Goal: Check status: Check status

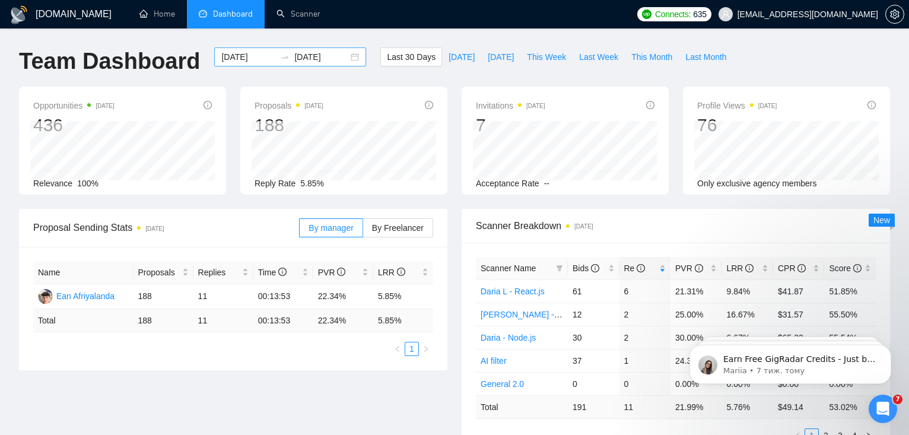
click at [280, 58] on icon "swap-right" at bounding box center [284, 56] width 9 height 9
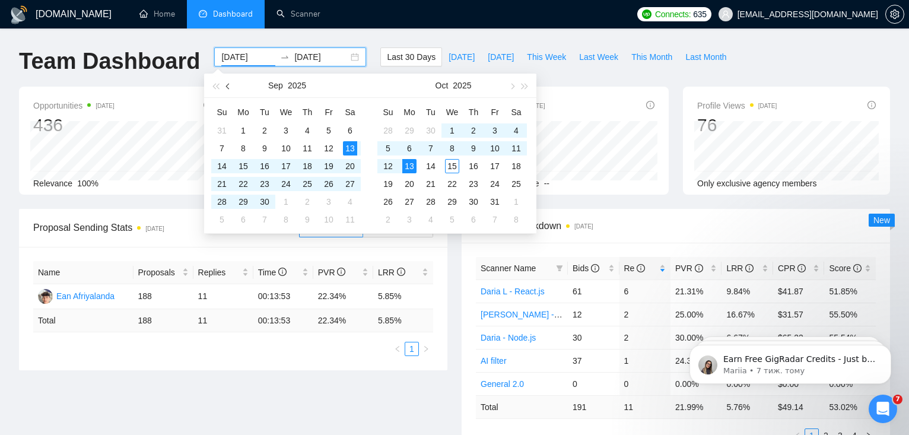
click at [230, 85] on span "button" at bounding box center [229, 86] width 6 height 6
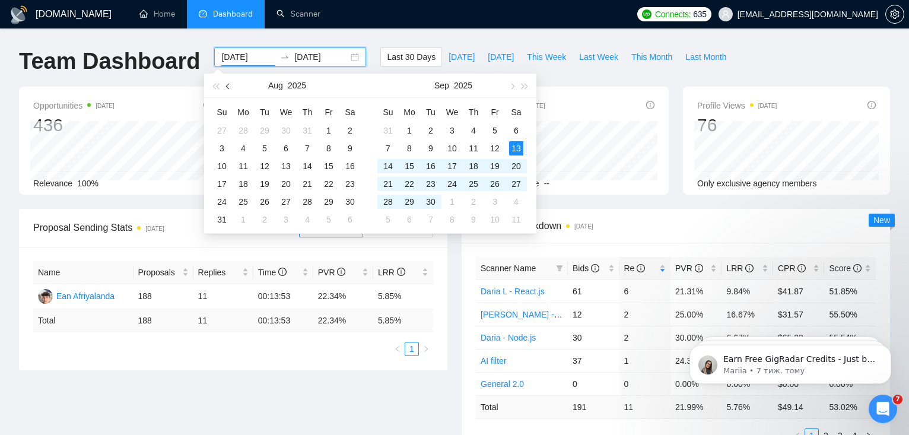
click at [230, 85] on span "button" at bounding box center [229, 86] width 6 height 6
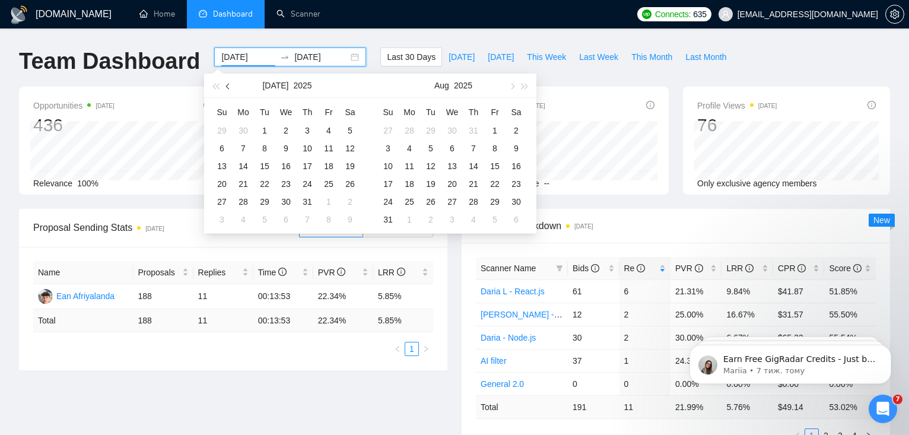
click at [230, 85] on span "button" at bounding box center [229, 86] width 6 height 6
type input "[DATE]"
click at [222, 129] on div "1" at bounding box center [222, 130] width 14 height 14
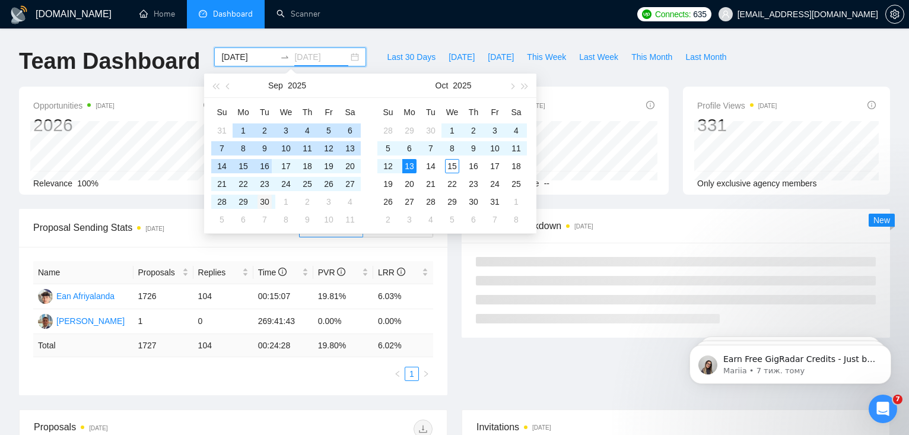
type input "[DATE]"
click at [265, 201] on div "30" at bounding box center [264, 202] width 14 height 14
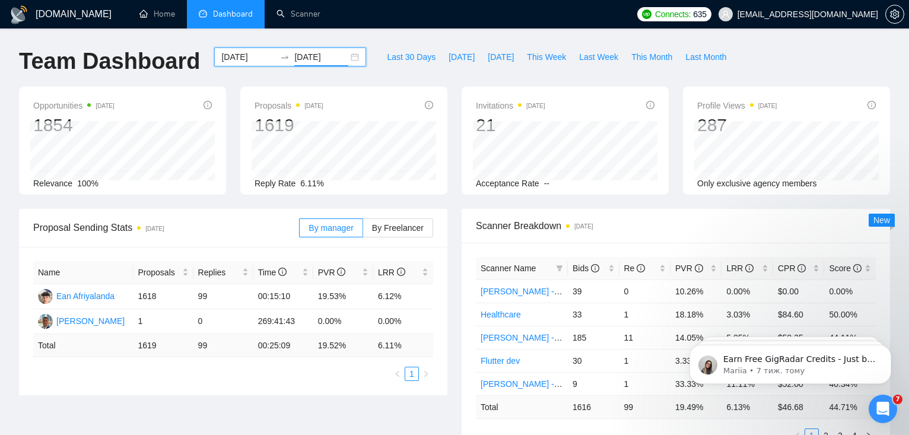
click at [250, 59] on input "[DATE]" at bounding box center [248, 56] width 54 height 13
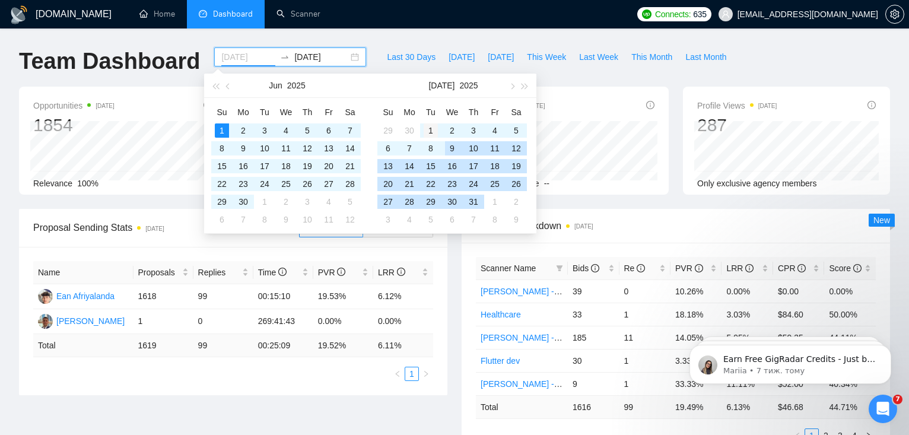
type input "[DATE]"
click at [432, 129] on div "1" at bounding box center [431, 130] width 14 height 14
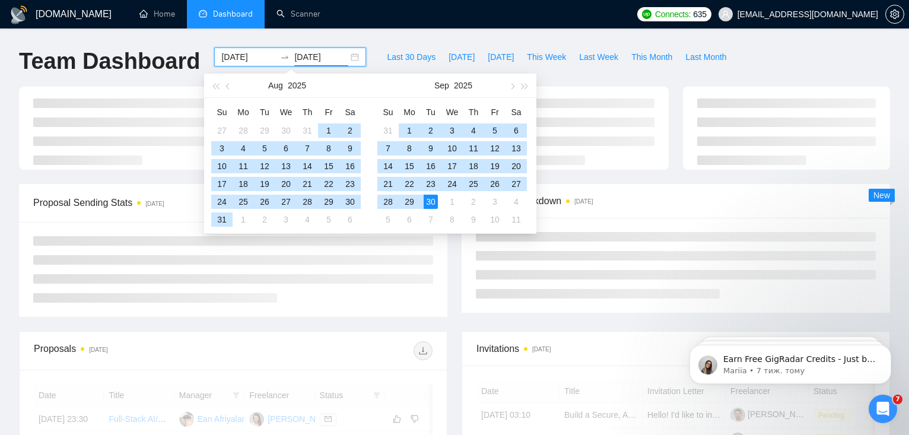
type input "[DATE]"
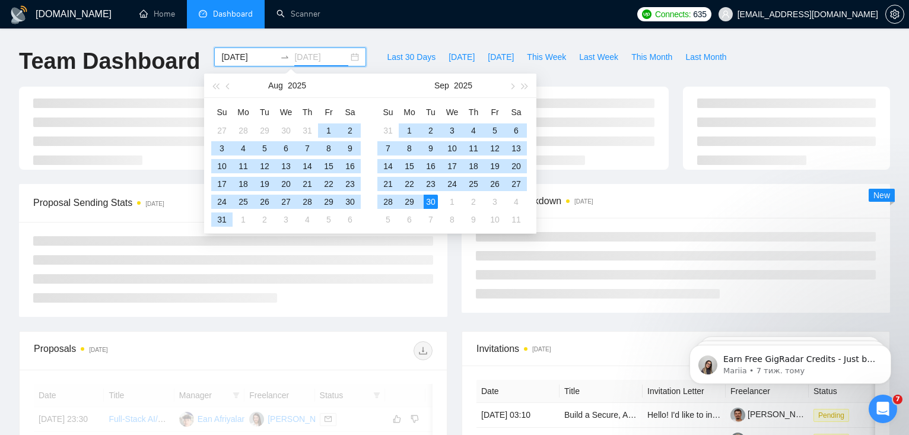
click at [431, 203] on div "30" at bounding box center [431, 202] width 14 height 14
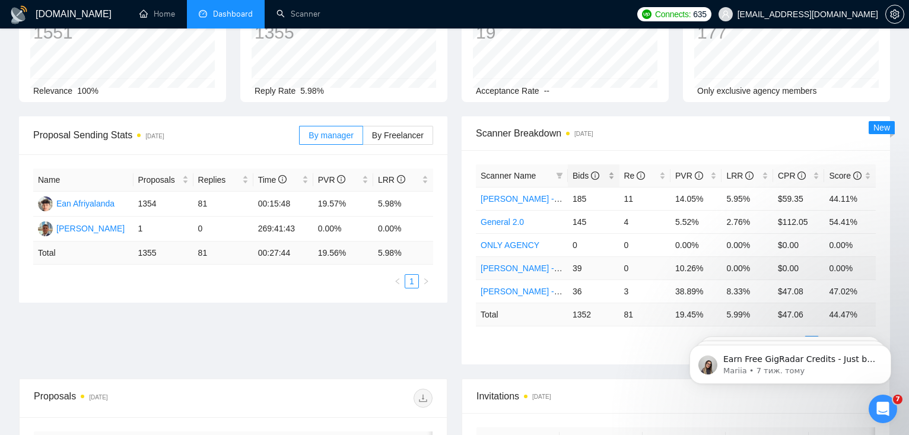
scroll to position [155, 0]
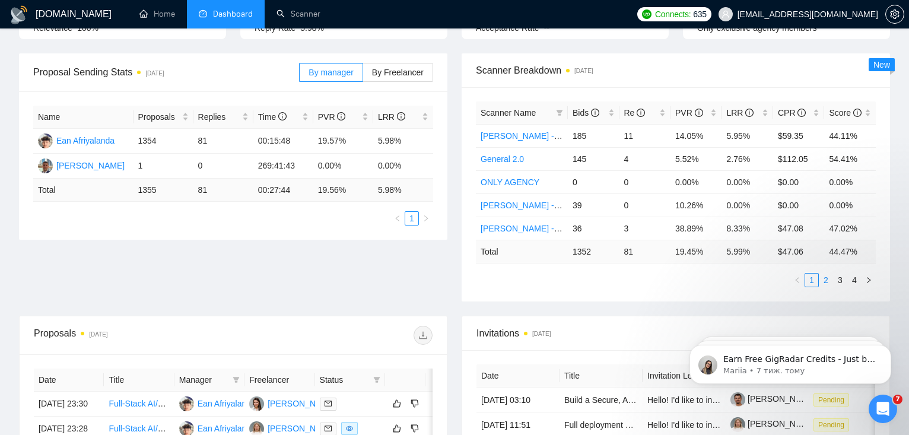
click at [827, 287] on link "2" at bounding box center [825, 279] width 13 height 13
click at [810, 287] on link "1" at bounding box center [811, 279] width 13 height 13
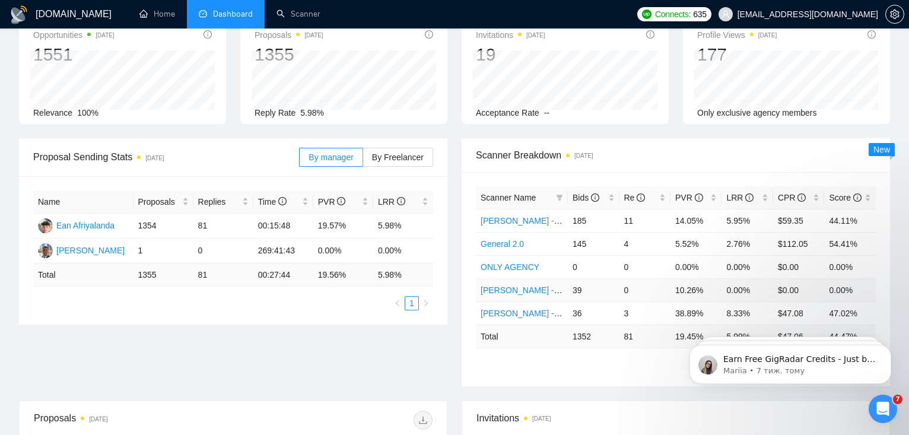
scroll to position [72, 0]
click at [630, 203] on div "Re" at bounding box center [645, 196] width 42 height 13
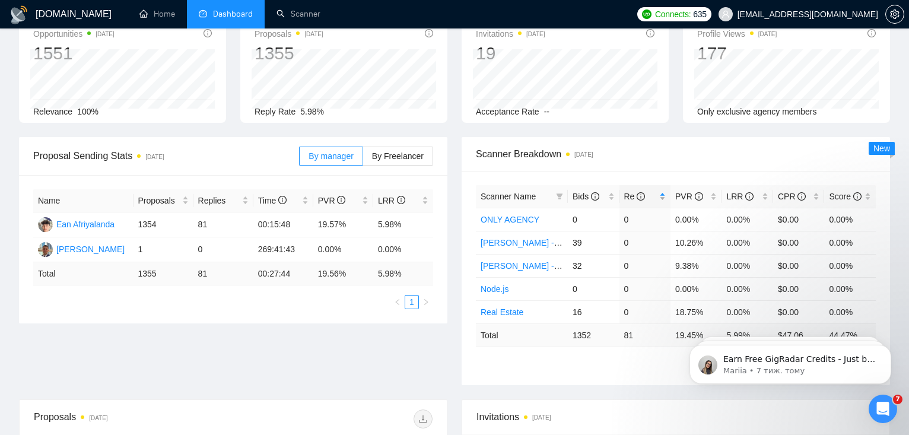
click at [630, 203] on div "Re" at bounding box center [645, 196] width 42 height 13
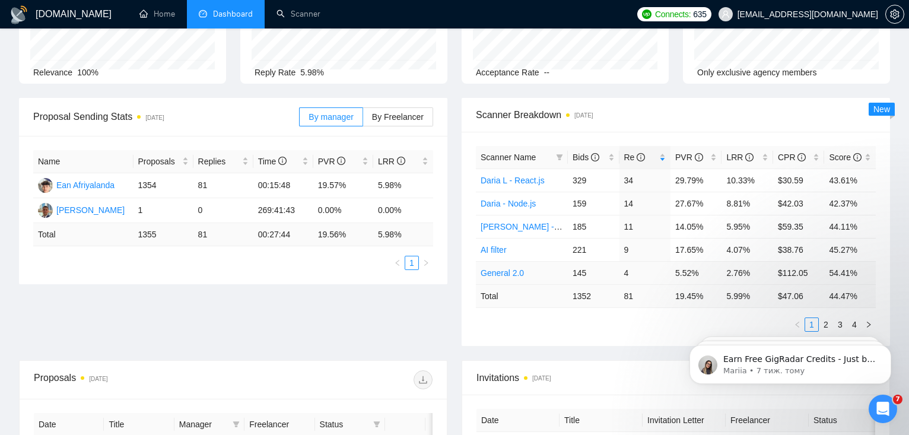
scroll to position [0, 0]
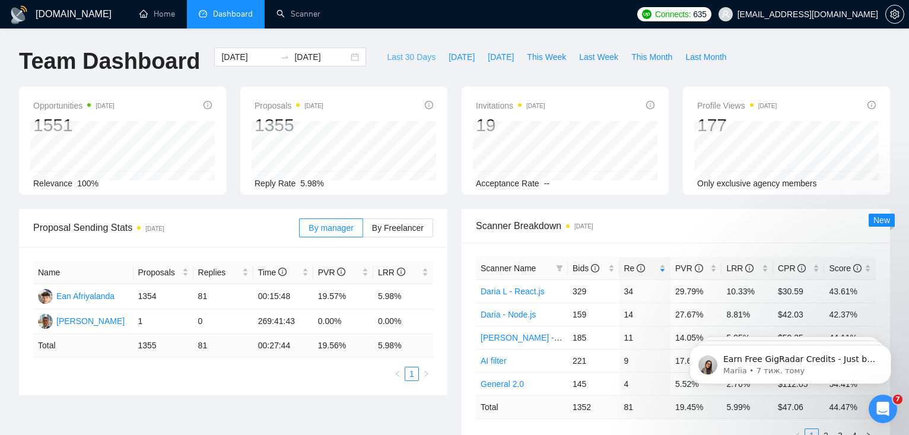
click at [399, 58] on span "Last 30 Days" at bounding box center [411, 56] width 49 height 13
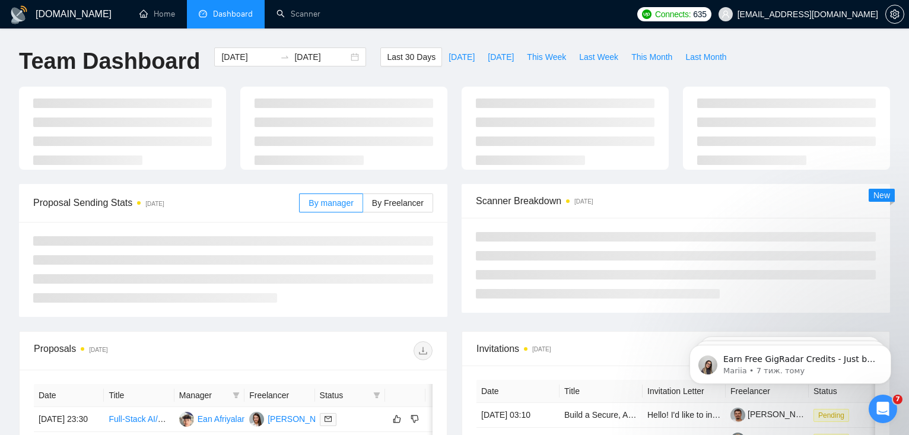
type input "[DATE]"
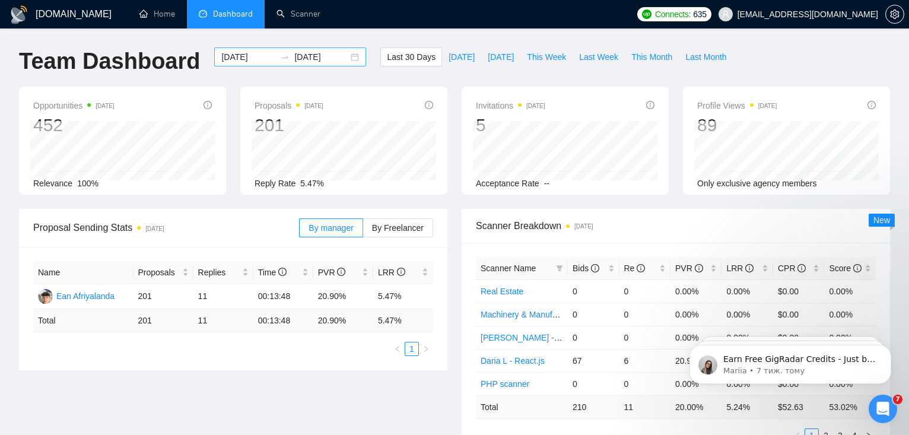
click at [322, 62] on input "[DATE]" at bounding box center [321, 56] width 54 height 13
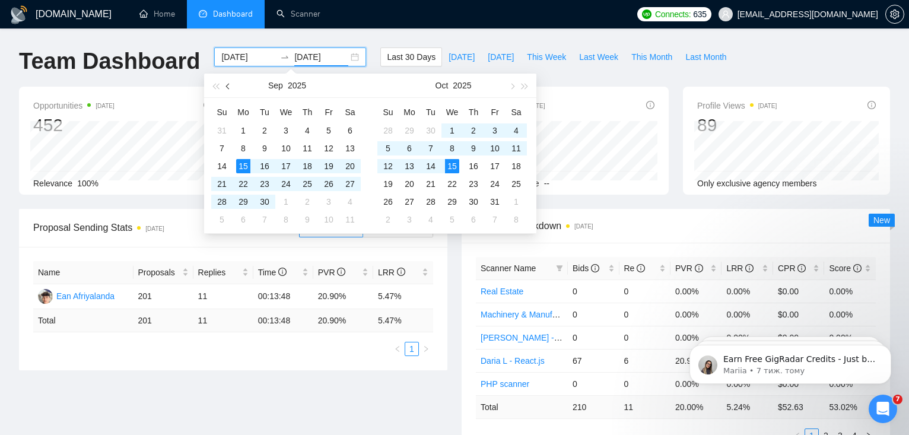
click at [227, 89] on button "button" at bounding box center [228, 86] width 13 height 24
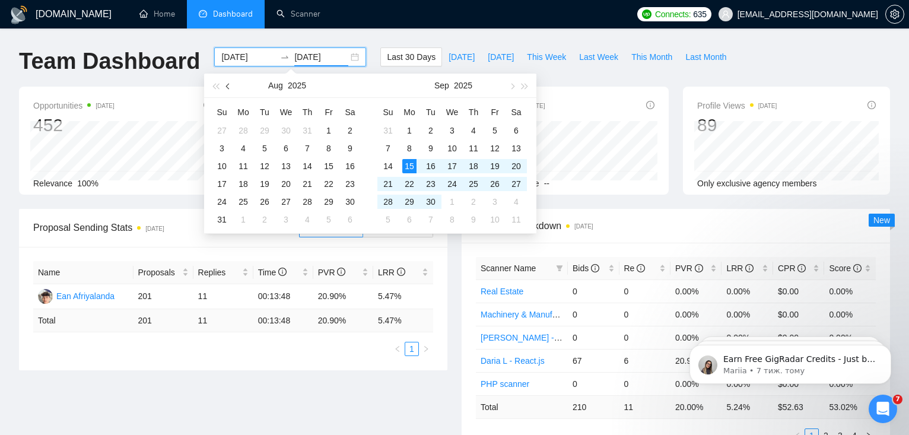
click at [227, 89] on button "button" at bounding box center [228, 86] width 13 height 24
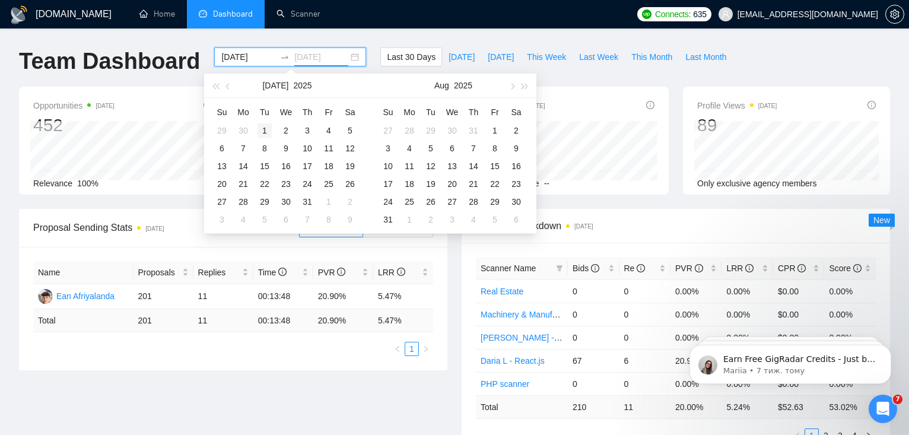
type input "[DATE]"
click at [263, 130] on div "1" at bounding box center [264, 130] width 14 height 14
click at [305, 58] on input "[DATE]" at bounding box center [321, 56] width 54 height 13
type input "[DATE]"
click at [252, 62] on input at bounding box center [248, 56] width 54 height 13
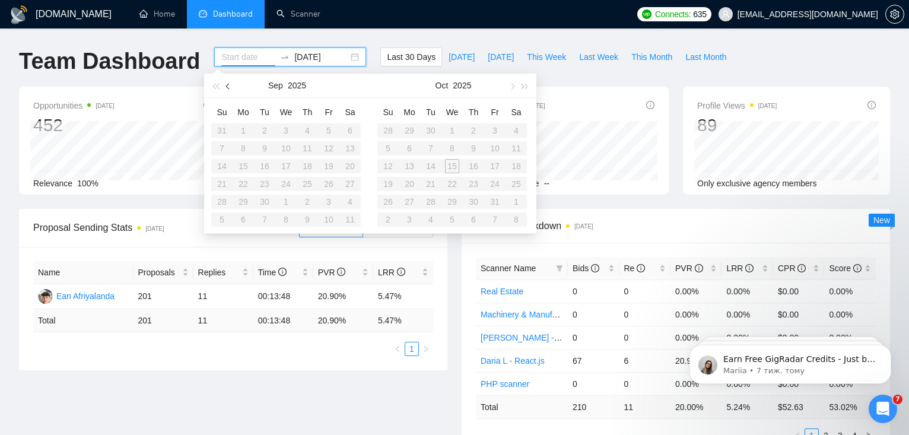
click at [226, 85] on span "button" at bounding box center [229, 86] width 6 height 6
type input "[DATE]"
click at [268, 131] on div "1" at bounding box center [264, 130] width 14 height 14
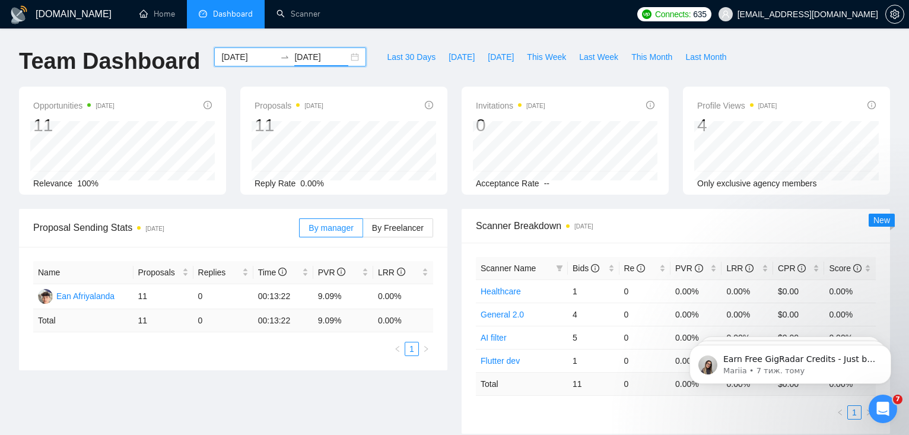
click at [306, 56] on input "[DATE]" at bounding box center [321, 56] width 54 height 13
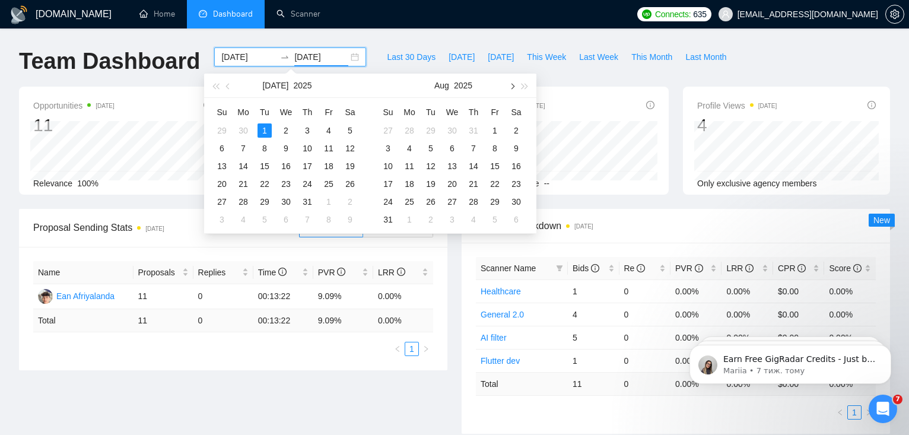
click at [511, 89] on button "button" at bounding box center [511, 86] width 13 height 24
type input "[DATE]"
click at [432, 203] on div "30" at bounding box center [431, 202] width 14 height 14
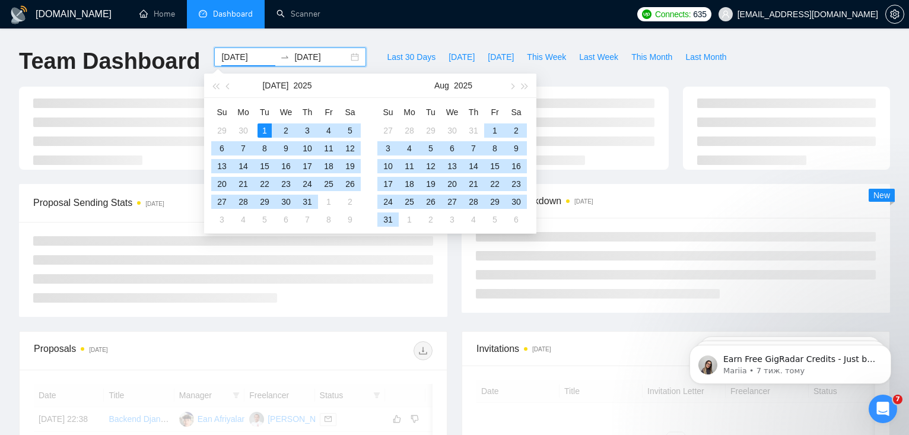
type input "[DATE]"
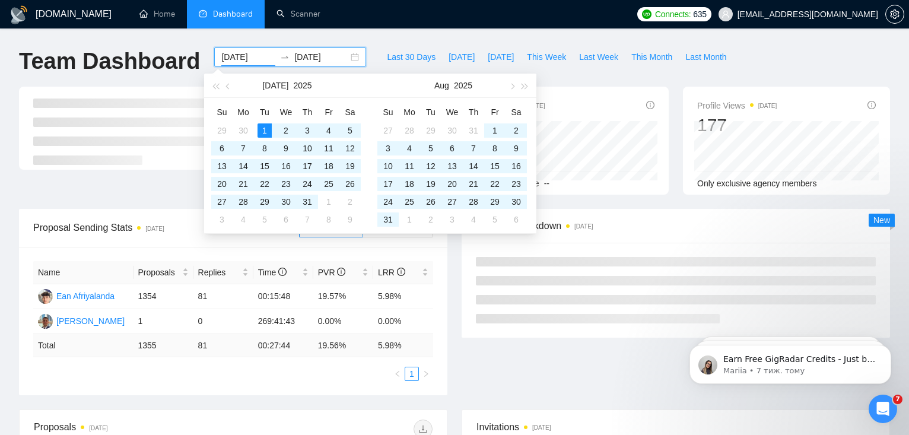
click at [371, 36] on div "[DOMAIN_NAME] Home Dashboard Scanner Connects: 635 [EMAIL_ADDRESS][DOMAIN_NAME]…" at bounding box center [454, 439] width 909 height 879
